Goal: Navigation & Orientation: Find specific page/section

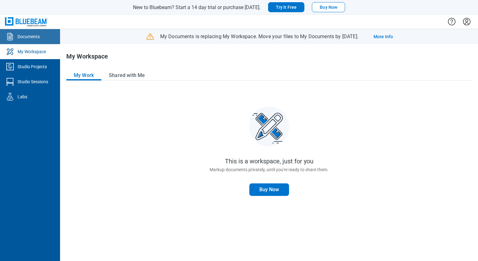
click at [33, 37] on div "Documents" at bounding box center [29, 36] width 22 height 6
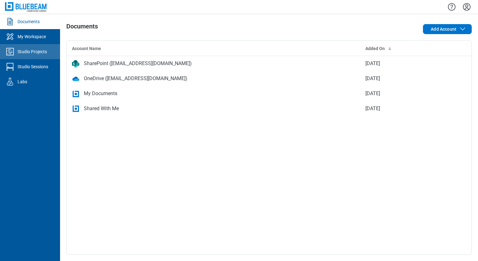
click at [33, 56] on link "Studio Projects" at bounding box center [30, 51] width 60 height 15
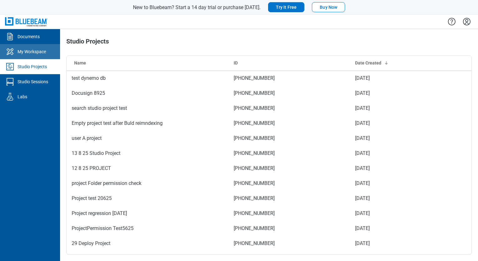
click at [34, 56] on link "My Workspace" at bounding box center [30, 51] width 60 height 15
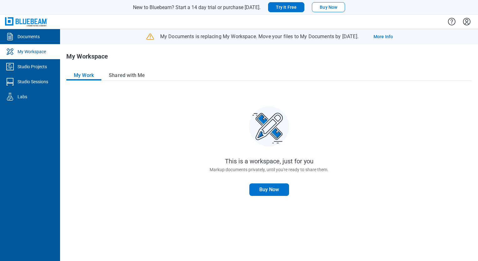
click at [97, 76] on button "My Work" at bounding box center [83, 75] width 35 height 10
click at [90, 76] on button "My Work" at bounding box center [83, 75] width 35 height 10
click at [118, 76] on button "Shared with Me" at bounding box center [126, 75] width 51 height 10
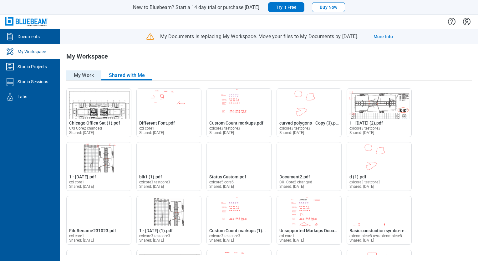
click at [90, 76] on button "My Work" at bounding box center [83, 75] width 35 height 10
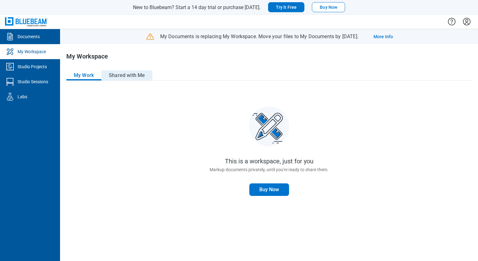
click at [126, 77] on button "Shared with Me" at bounding box center [126, 75] width 51 height 10
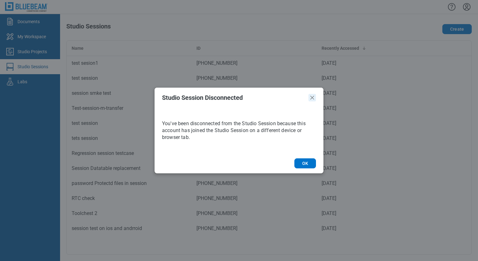
click at [312, 97] on icon "Close" at bounding box center [313, 98] width 8 height 8
